Goal: Transaction & Acquisition: Purchase product/service

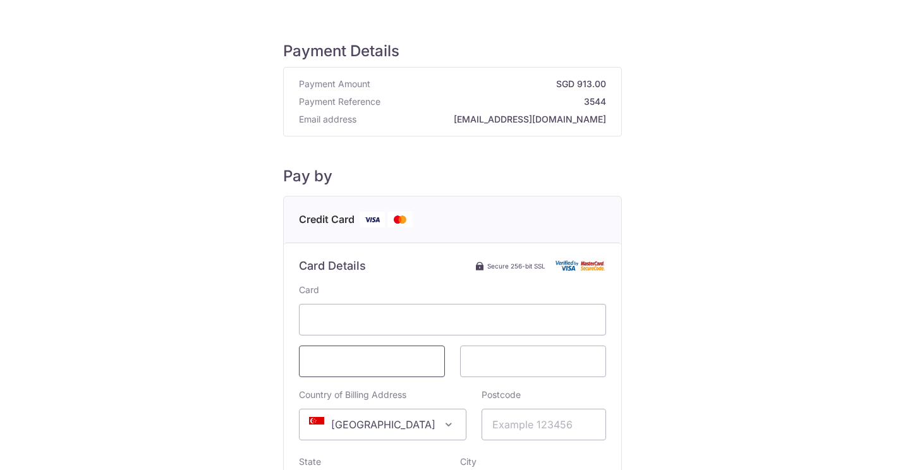
click at [402, 353] on span at bounding box center [372, 362] width 146 height 32
click at [492, 424] on input "Postcode" at bounding box center [543, 425] width 124 height 32
click at [772, 351] on div "Payment Details Payment Amount SGD 913.00 Payment Reference 3544 Email address …" at bounding box center [452, 353] width 844 height 667
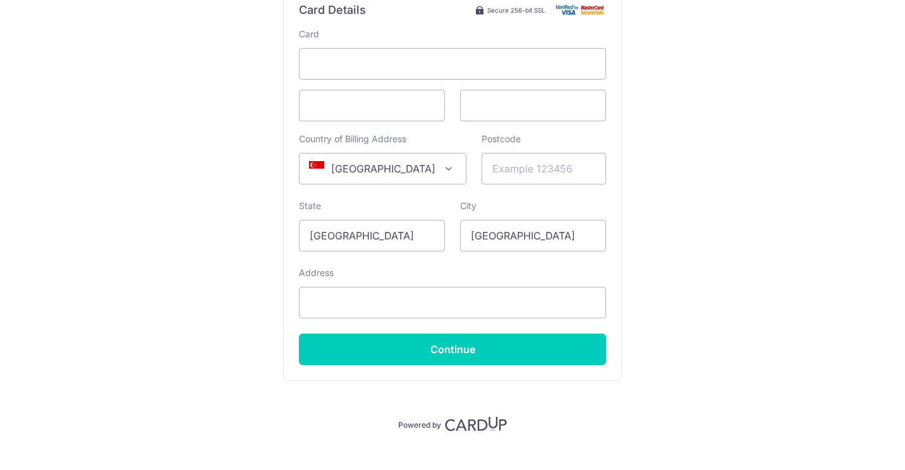
scroll to position [255, 0]
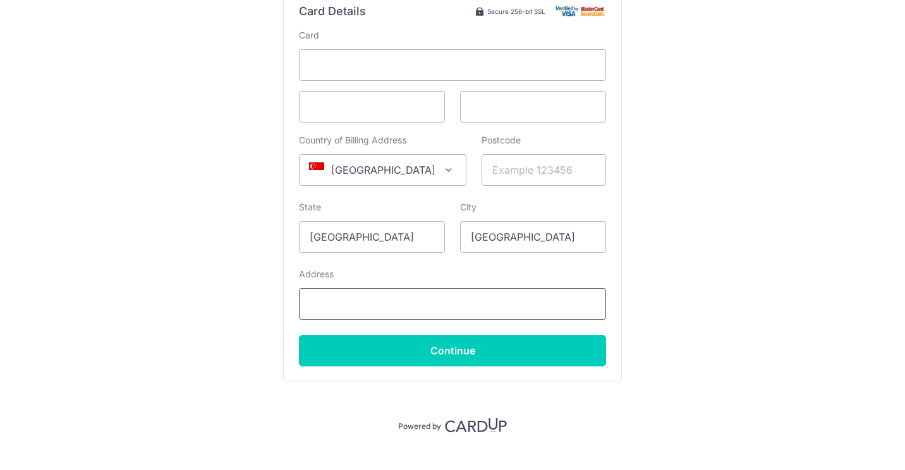
click at [366, 304] on input "Address" at bounding box center [452, 304] width 307 height 32
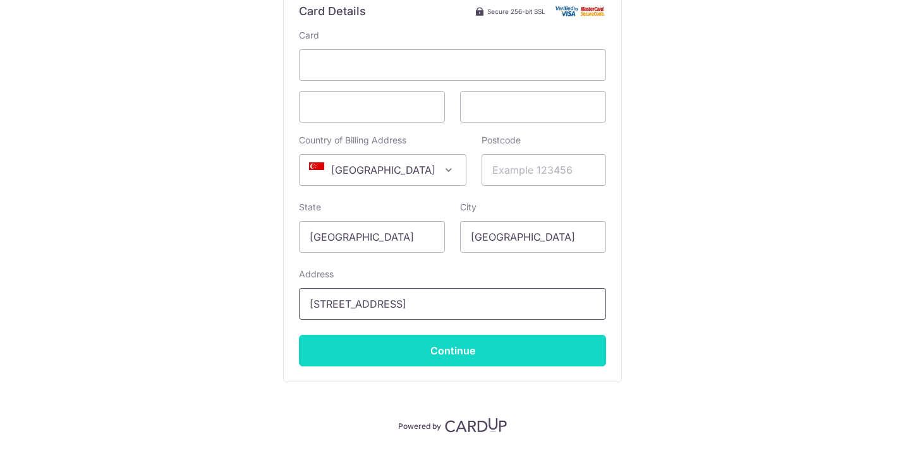
type input "[STREET_ADDRESS]"
click at [473, 345] on input "Continue" at bounding box center [452, 351] width 307 height 32
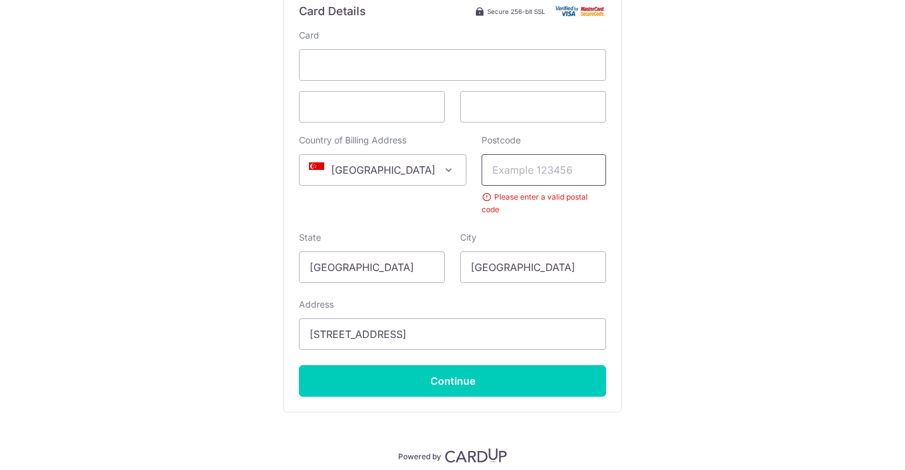
click at [499, 164] on input "Postcode" at bounding box center [543, 170] width 124 height 32
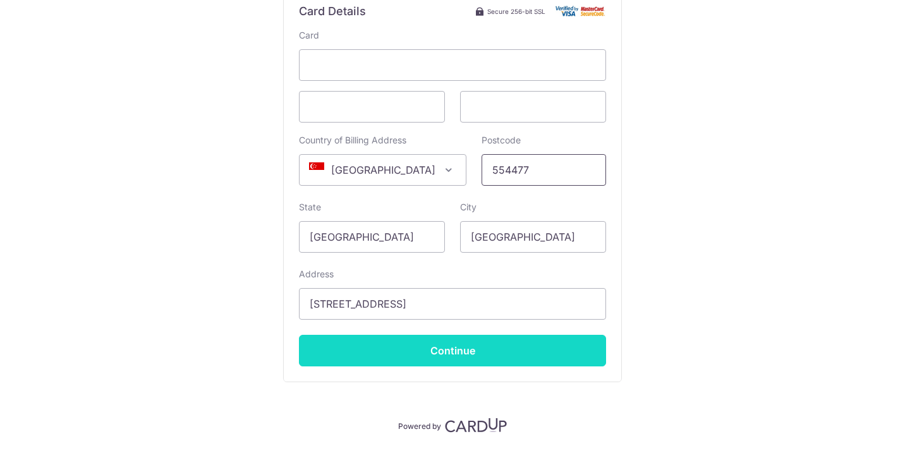
type input "554477"
click at [481, 340] on input "Continue" at bounding box center [452, 351] width 307 height 32
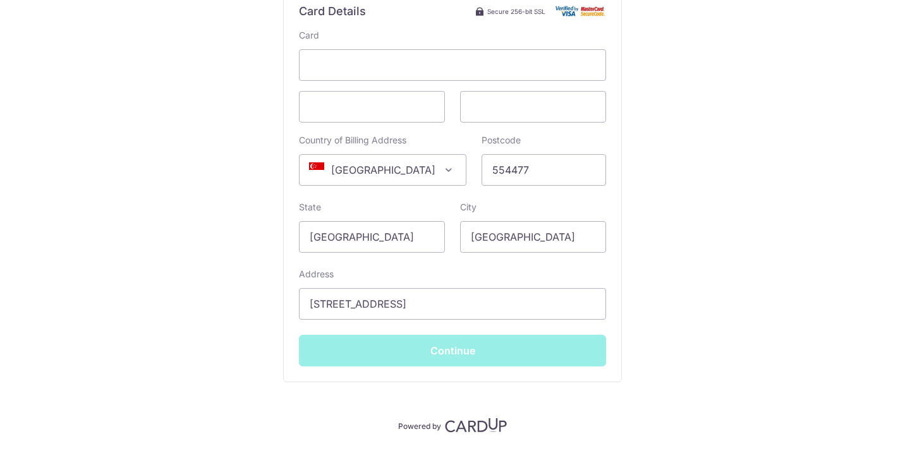
type input "**** 2657"
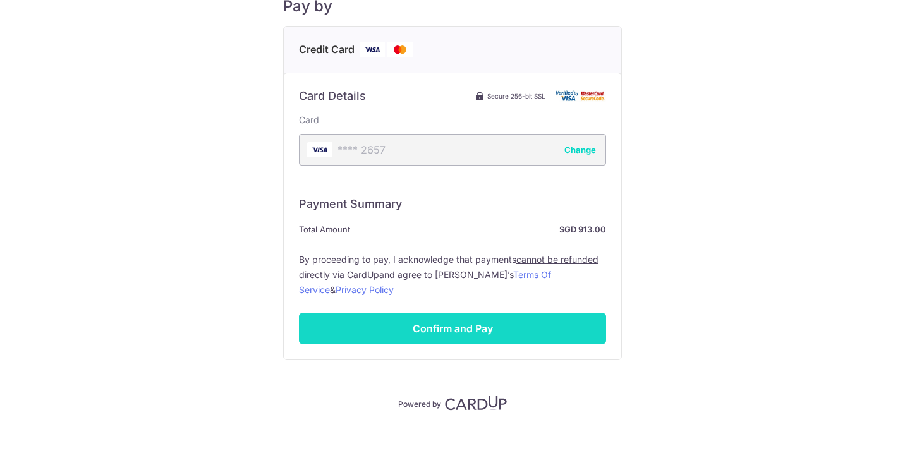
click at [485, 330] on input "Confirm and Pay" at bounding box center [452, 329] width 307 height 32
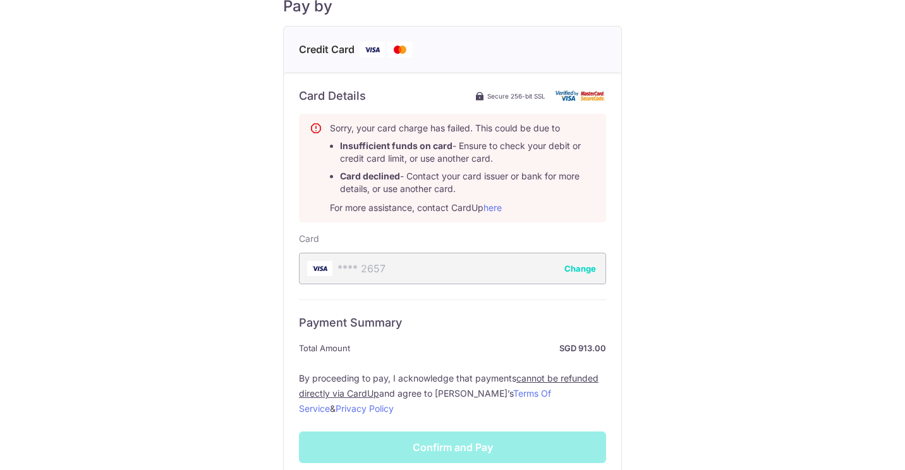
click at [254, 185] on div "Payment Details Payment Amount SGD 913.00 Payment Reference 3544 Email address …" at bounding box center [452, 189] width 844 height 679
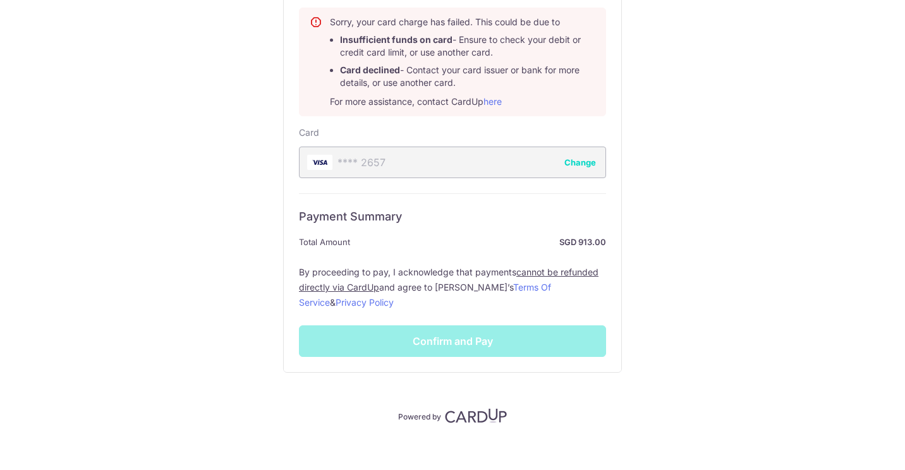
scroll to position [289, 0]
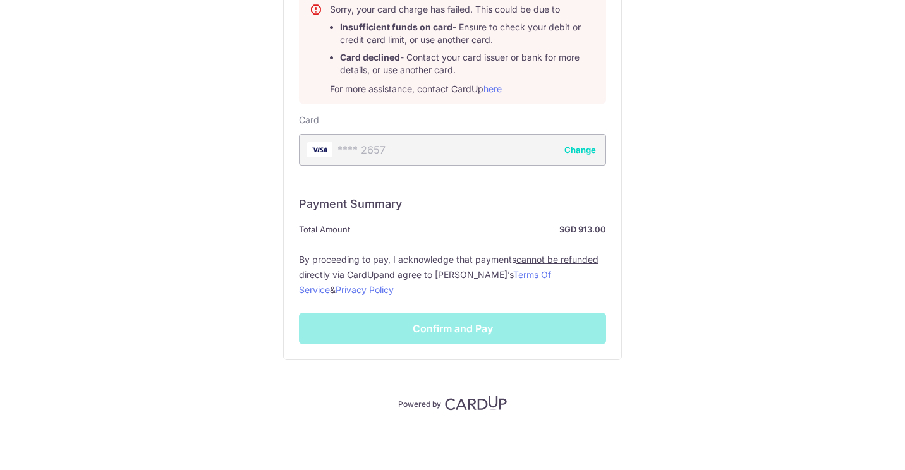
click at [446, 330] on div "Payment Summary Total Amount SGD 913.00 By proceeding to pay, I acknowledge tha…" at bounding box center [452, 263] width 307 height 164
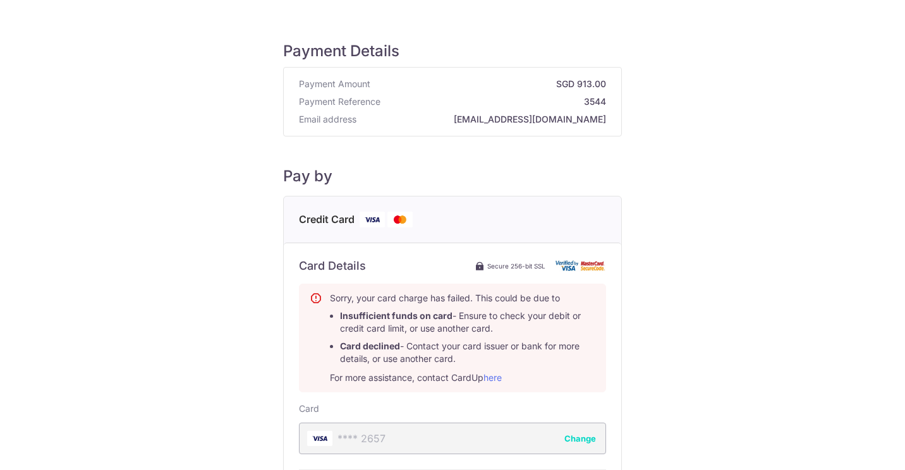
scroll to position [63, 0]
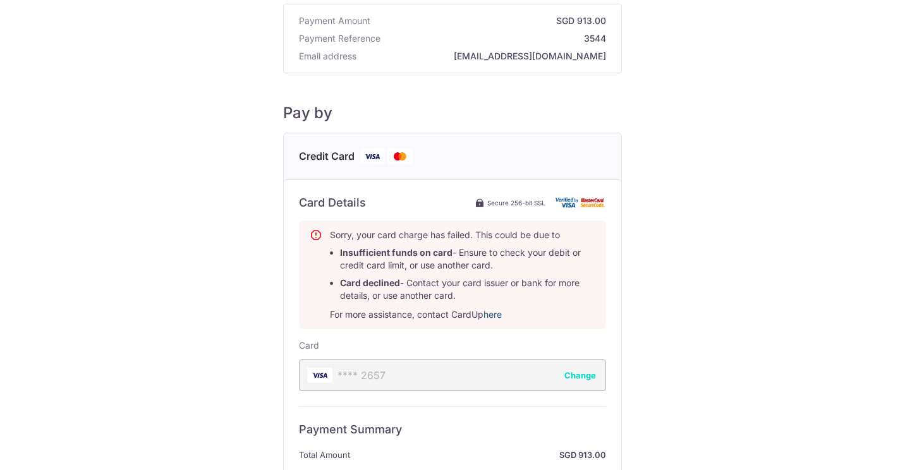
click at [497, 314] on link "here" at bounding box center [492, 314] width 18 height 11
click at [489, 317] on link "here" at bounding box center [492, 314] width 18 height 11
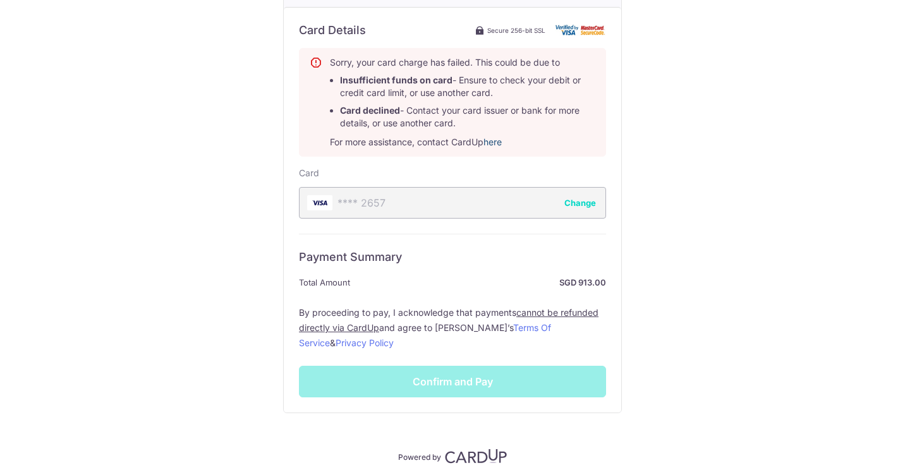
scroll to position [289, 0]
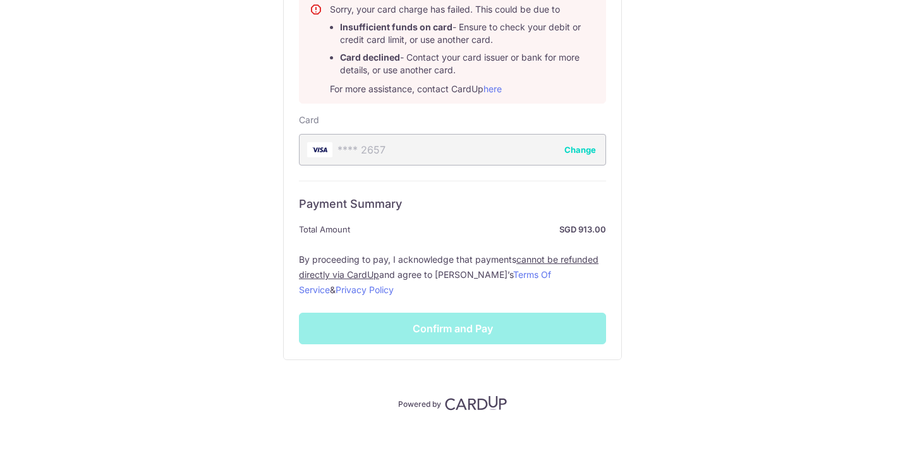
click at [426, 329] on div "Payment Summary Total Amount SGD 913.00 By proceeding to pay, I acknowledge tha…" at bounding box center [452, 263] width 307 height 164
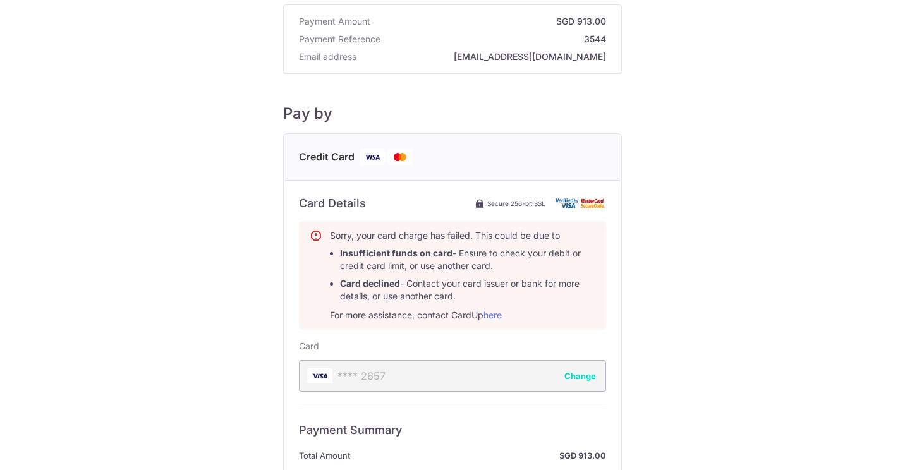
scroll to position [63, 0]
click at [377, 280] on b "Card declined" at bounding box center [370, 282] width 60 height 11
click at [493, 312] on link "here" at bounding box center [492, 314] width 18 height 11
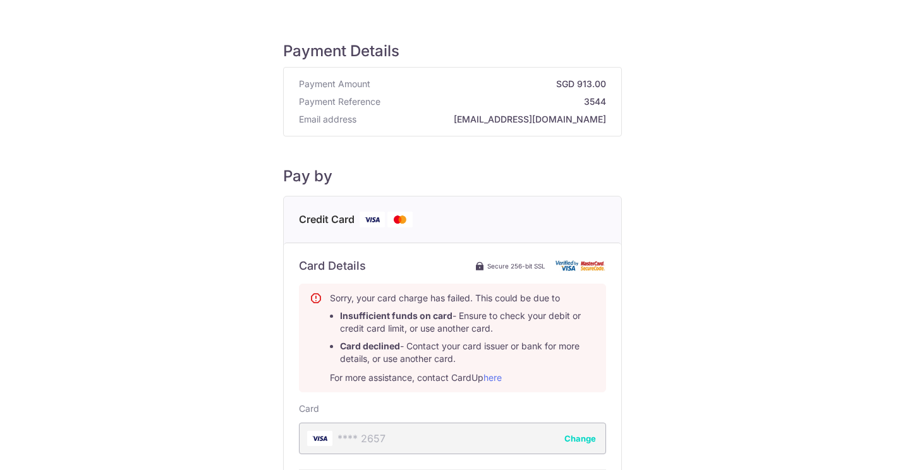
click at [513, 175] on h5 "Pay by" at bounding box center [452, 176] width 339 height 19
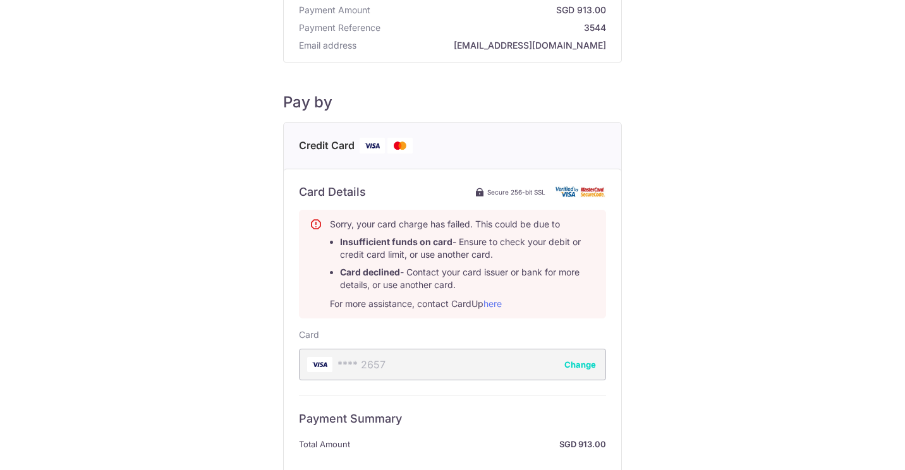
scroll to position [289, 0]
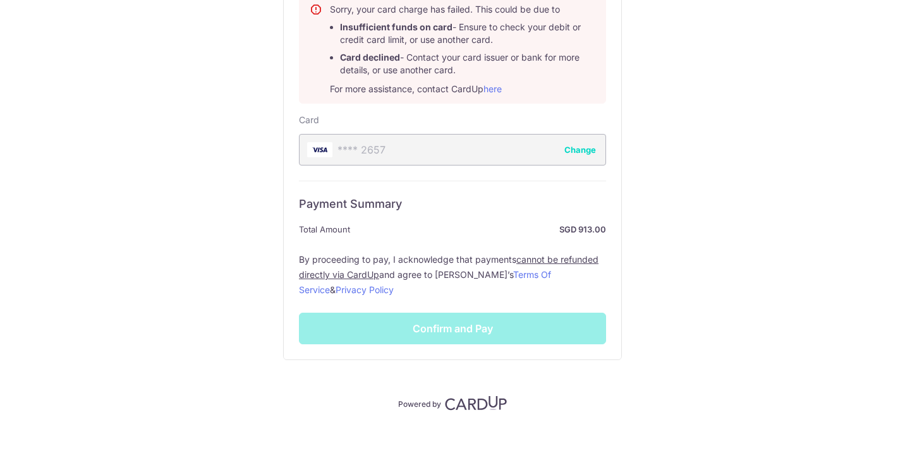
click at [433, 332] on div "Payment Summary Total Amount SGD 913.00 By proceeding to pay, I acknowledge tha…" at bounding box center [452, 263] width 307 height 164
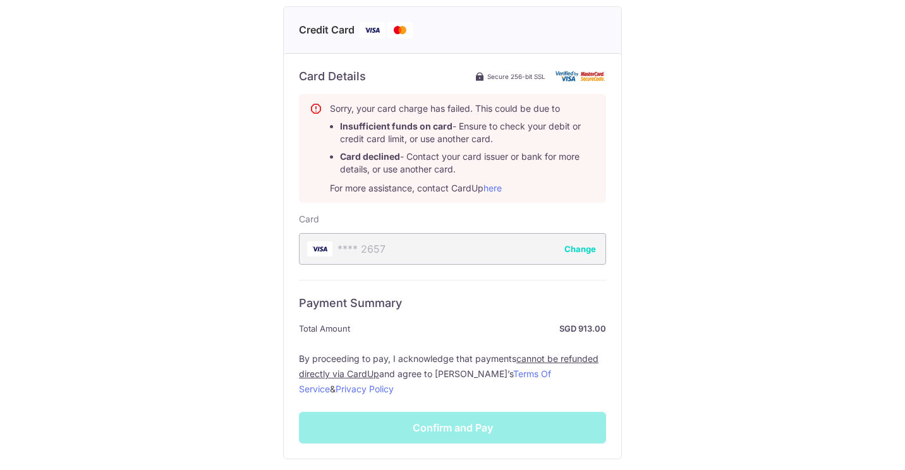
scroll to position [63, 0]
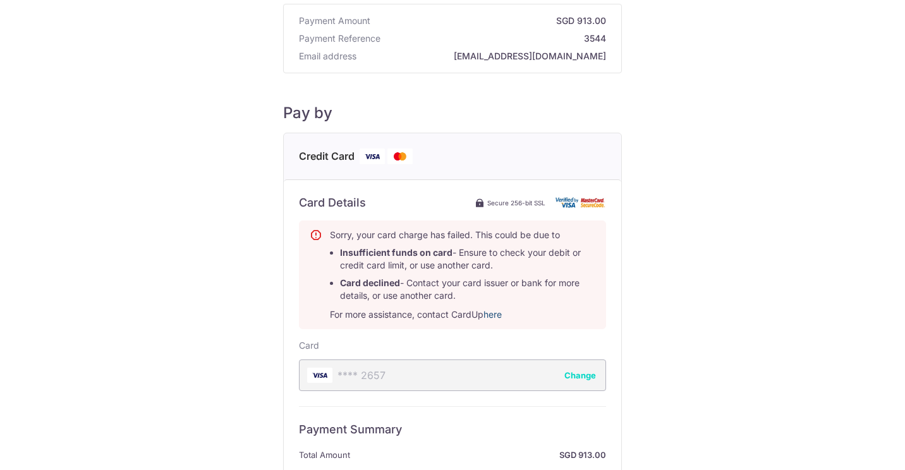
click at [492, 314] on link "here" at bounding box center [492, 314] width 18 height 11
click at [495, 312] on link "here" at bounding box center [492, 314] width 18 height 11
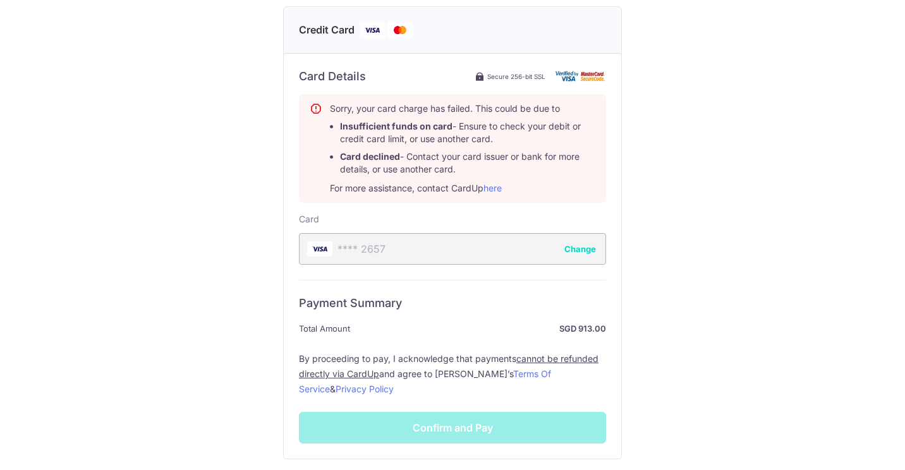
click at [473, 427] on div "Payment Summary Total Amount SGD 913.00 By proceeding to pay, I acknowledge tha…" at bounding box center [452, 362] width 307 height 164
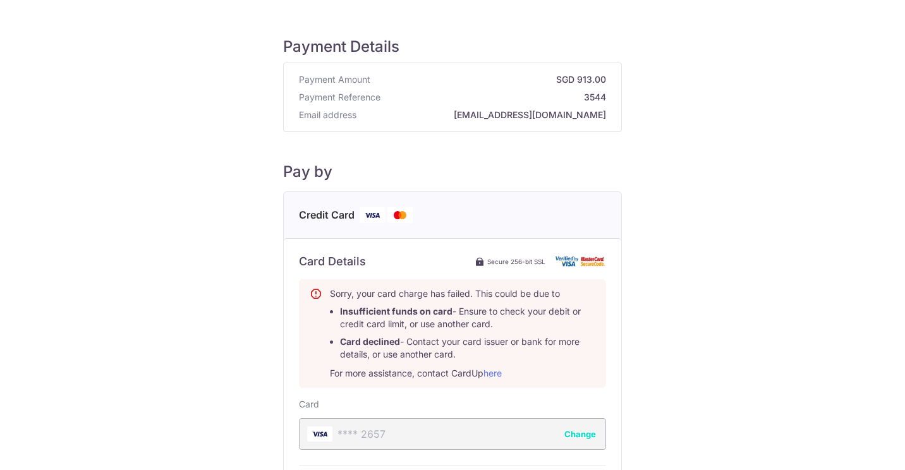
scroll to position [0, 0]
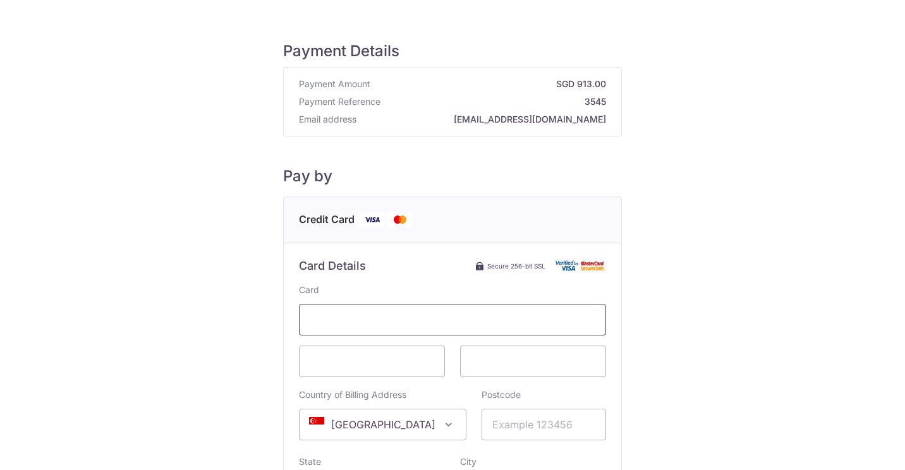
scroll to position [126, 0]
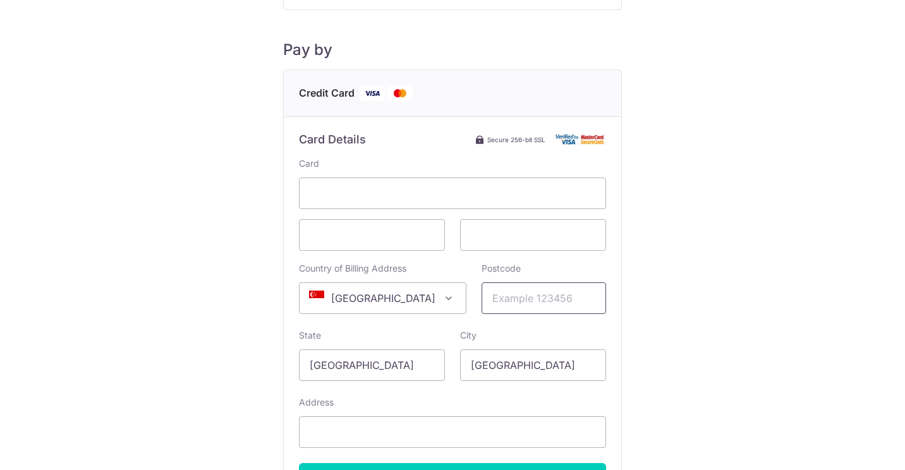
click at [494, 297] on input "Postcode" at bounding box center [543, 298] width 124 height 32
type input "554477"
type input "[STREET_ADDRESS]"
click at [704, 293] on div "Payment Details Payment Amount SGD 913.00 Payment Reference 3545 Email address …" at bounding box center [452, 227] width 844 height 667
click at [864, 264] on div "Payment Details Payment Amount SGD 913.00 Payment Reference 3545 Email address …" at bounding box center [452, 227] width 844 height 667
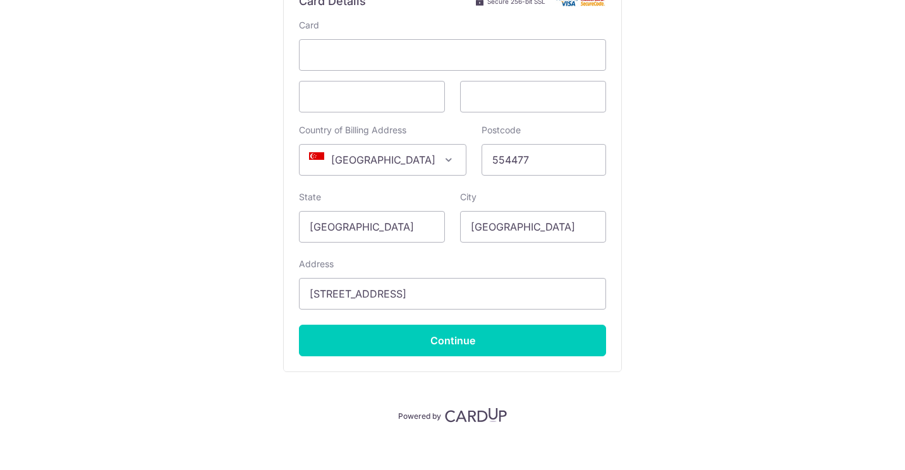
scroll to position [277, 0]
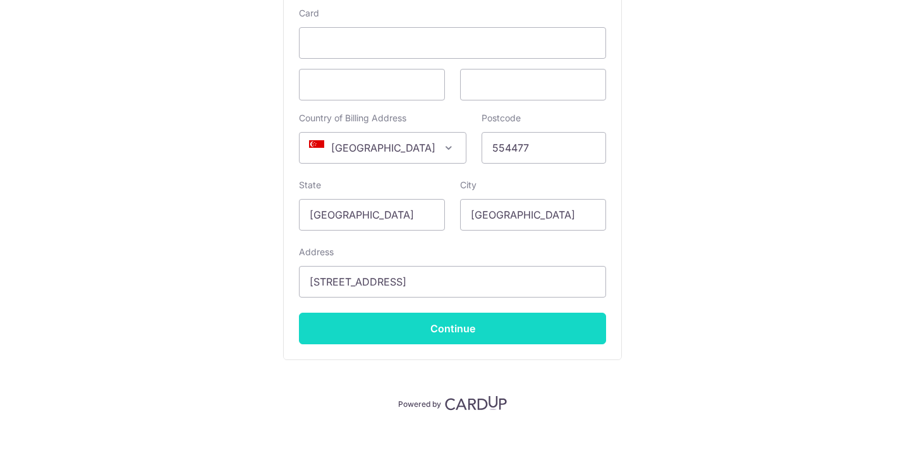
click at [464, 334] on input "Continue" at bounding box center [452, 329] width 307 height 32
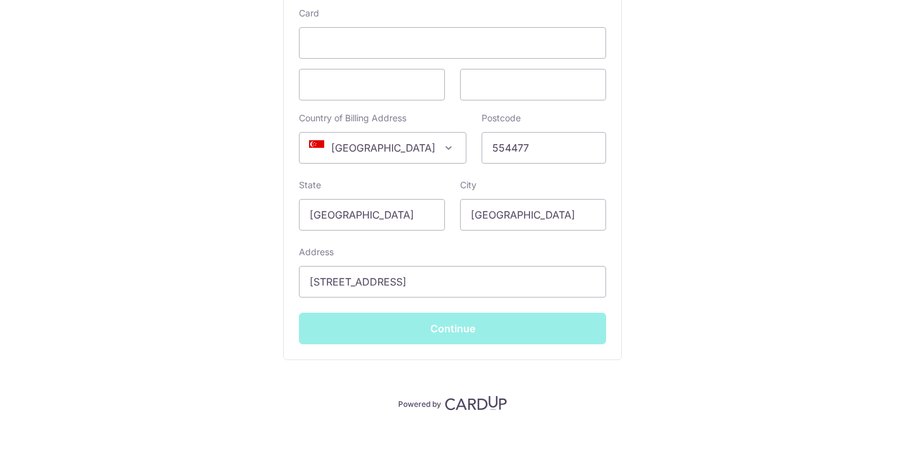
type input "**** 2657"
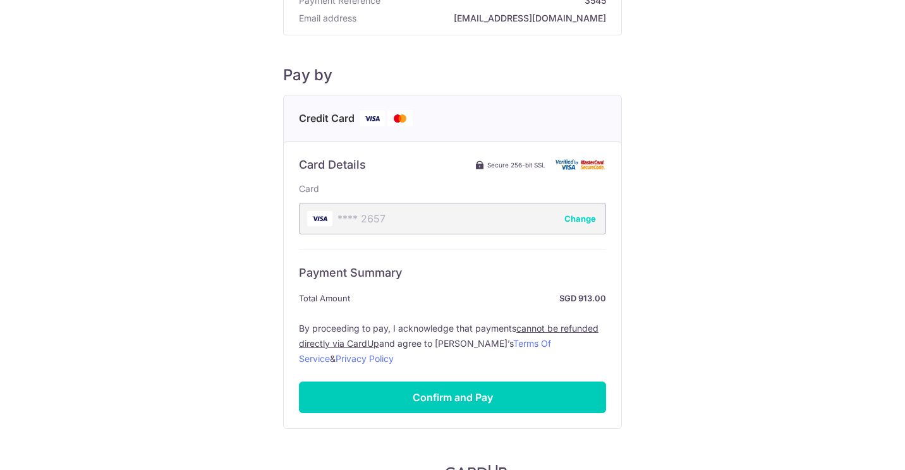
scroll to position [170, 0]
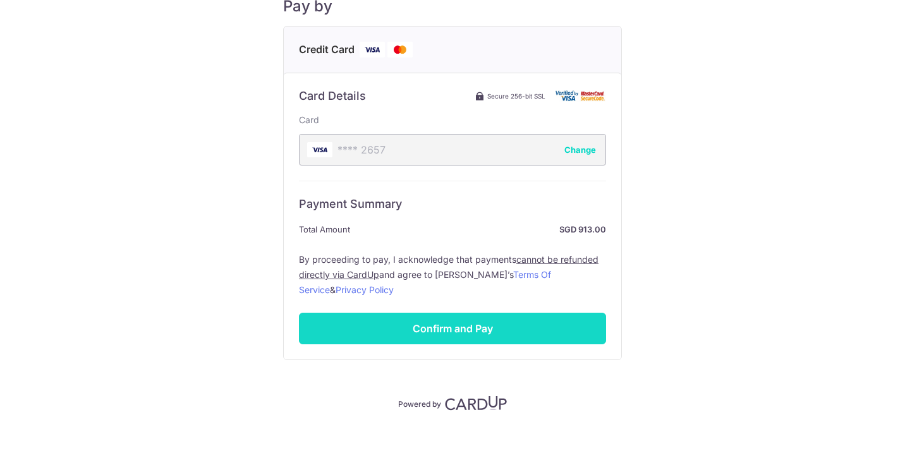
click at [461, 329] on input "Confirm and Pay" at bounding box center [452, 329] width 307 height 32
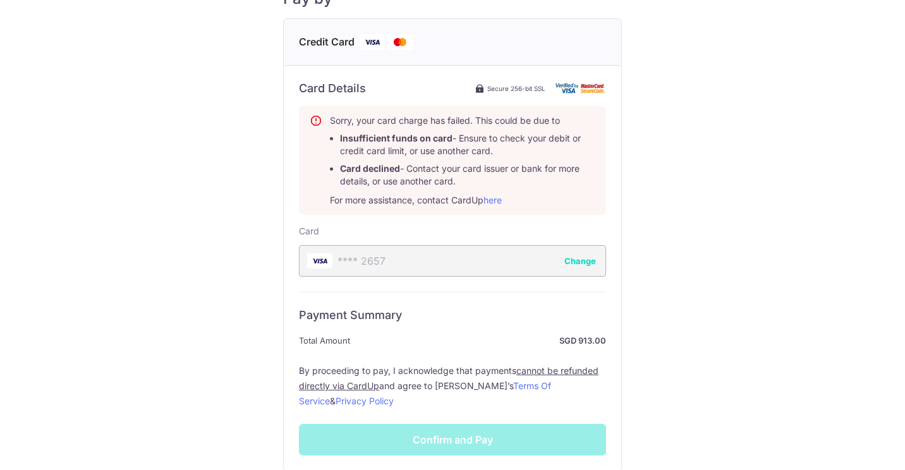
scroll to position [36, 0]
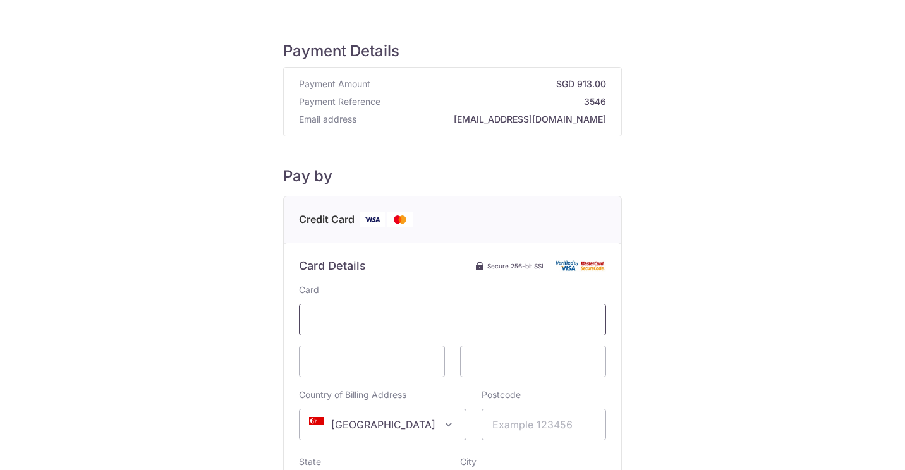
scroll to position [63, 0]
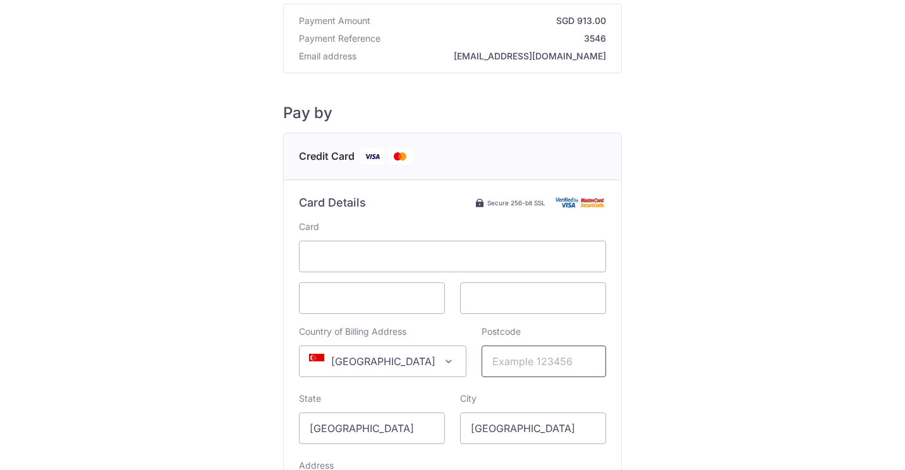
click at [545, 361] on input "Postcode" at bounding box center [543, 362] width 124 height 32
type input "554477"
type input "[STREET_ADDRESS]"
click at [813, 376] on div "Payment Details Payment Amount SGD 913.00 Payment Reference 3546 Email address …" at bounding box center [452, 290] width 844 height 667
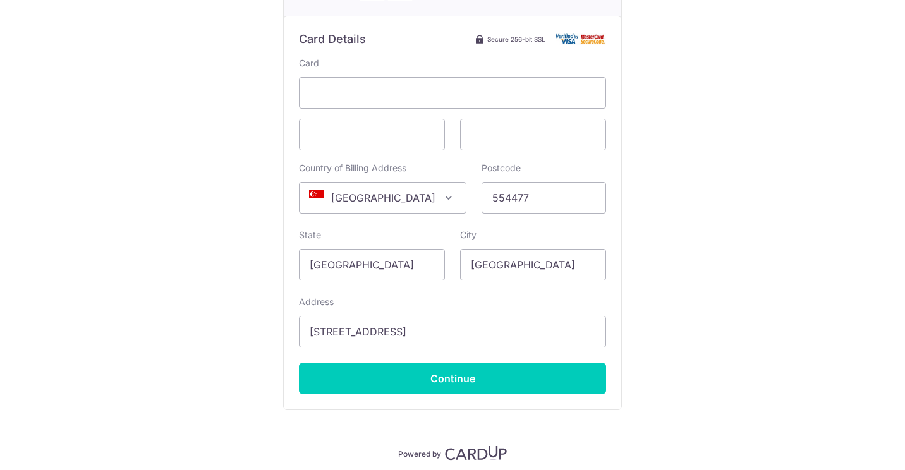
scroll to position [227, 0]
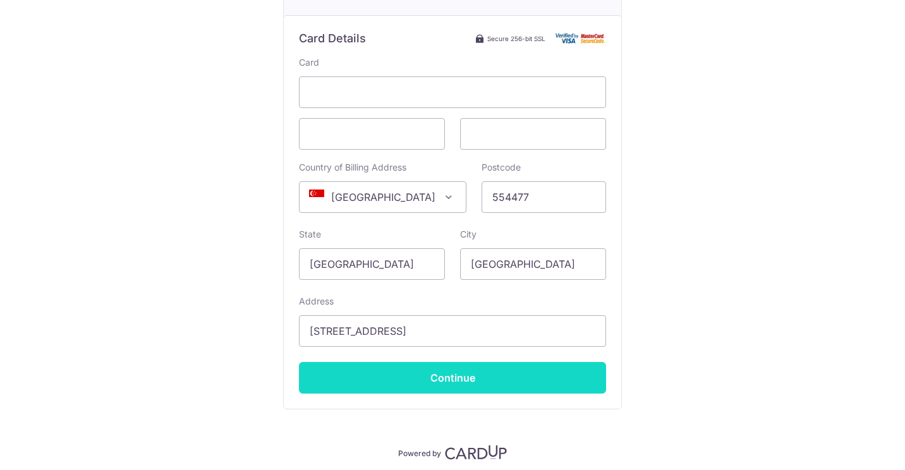
click at [419, 379] on input "Continue" at bounding box center [452, 378] width 307 height 32
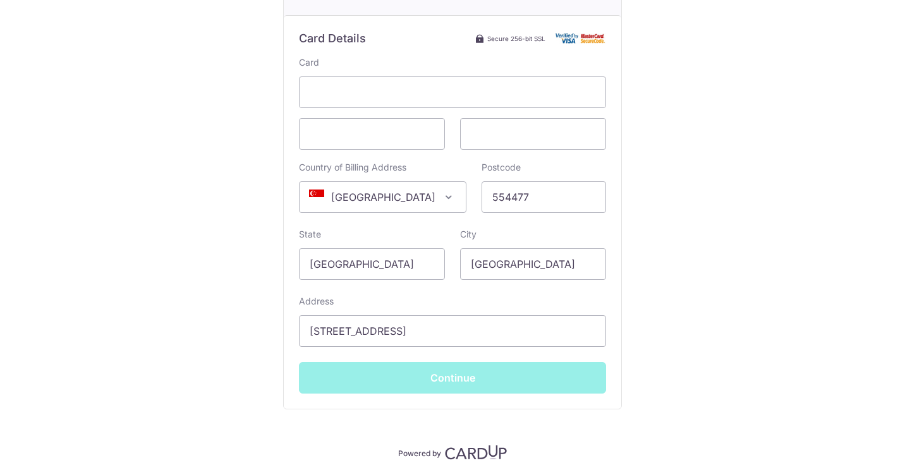
type input "**** 2657"
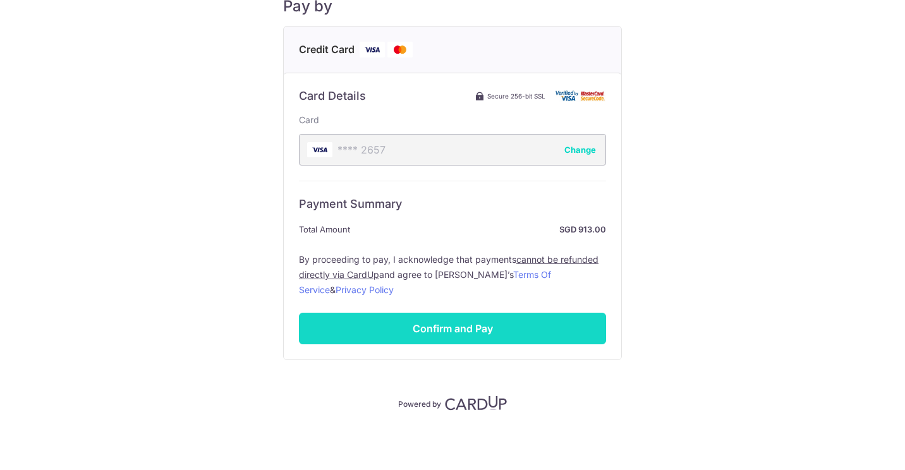
click at [464, 324] on input "Confirm and Pay" at bounding box center [452, 329] width 307 height 32
